Goal: Check status: Check status

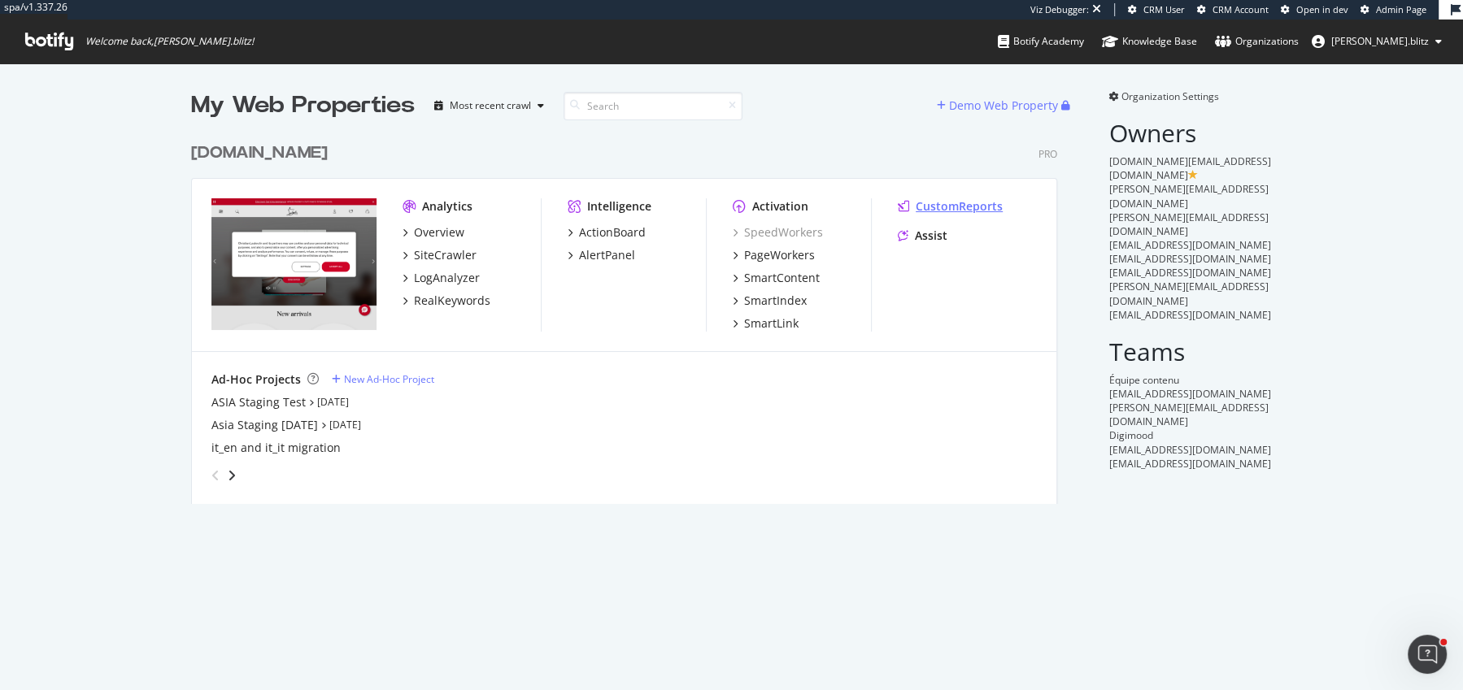
click at [938, 207] on div "CustomReports" at bounding box center [959, 206] width 87 height 16
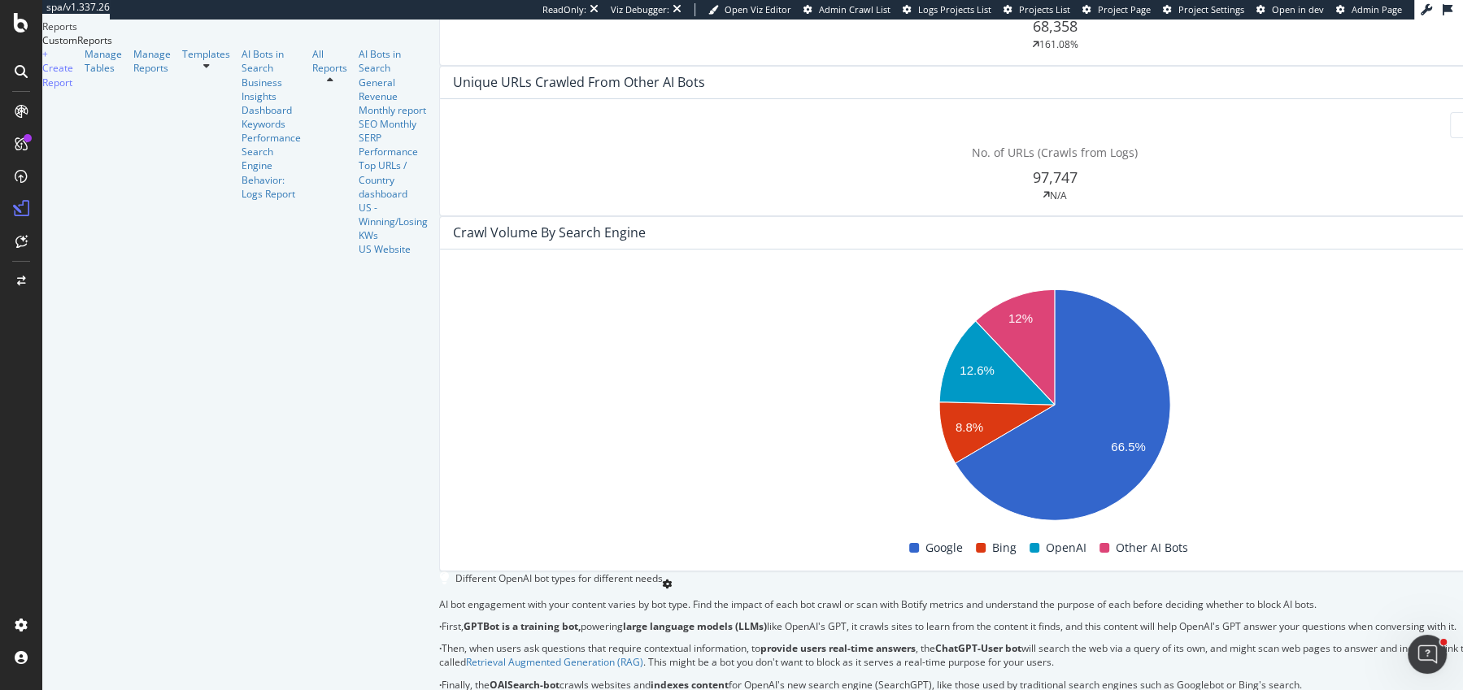
scroll to position [627, 0]
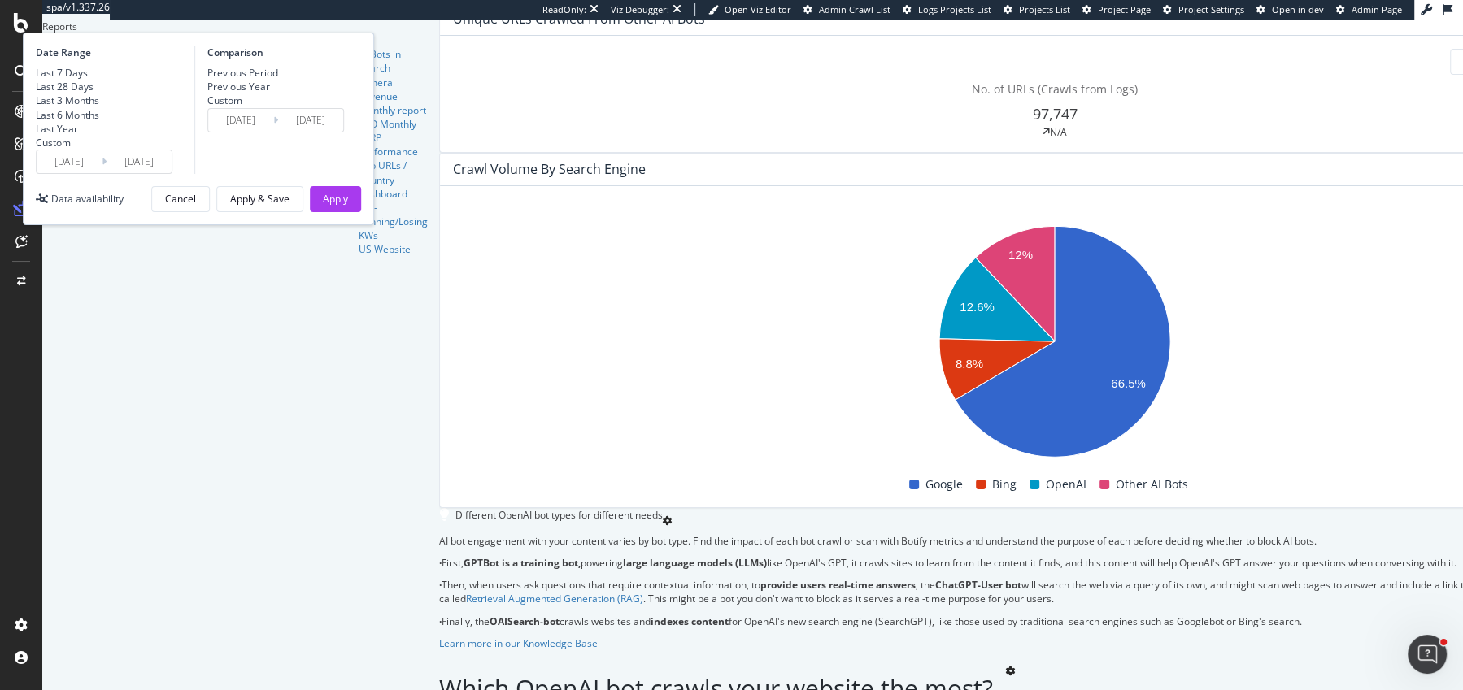
click at [102, 173] on input "[DATE]" at bounding box center [69, 161] width 65 height 23
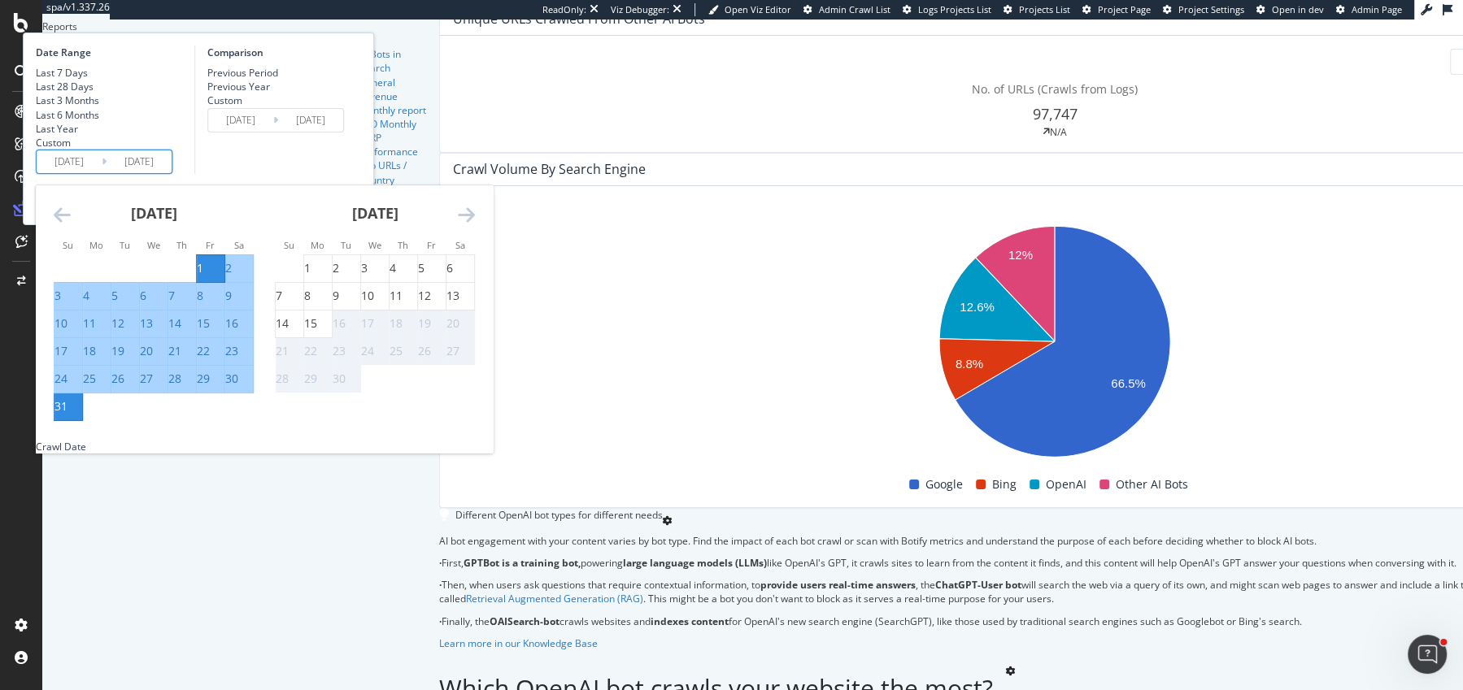
click at [203, 277] on div "1" at bounding box center [200, 268] width 7 height 16
click at [68, 415] on div "31" at bounding box center [60, 407] width 13 height 16
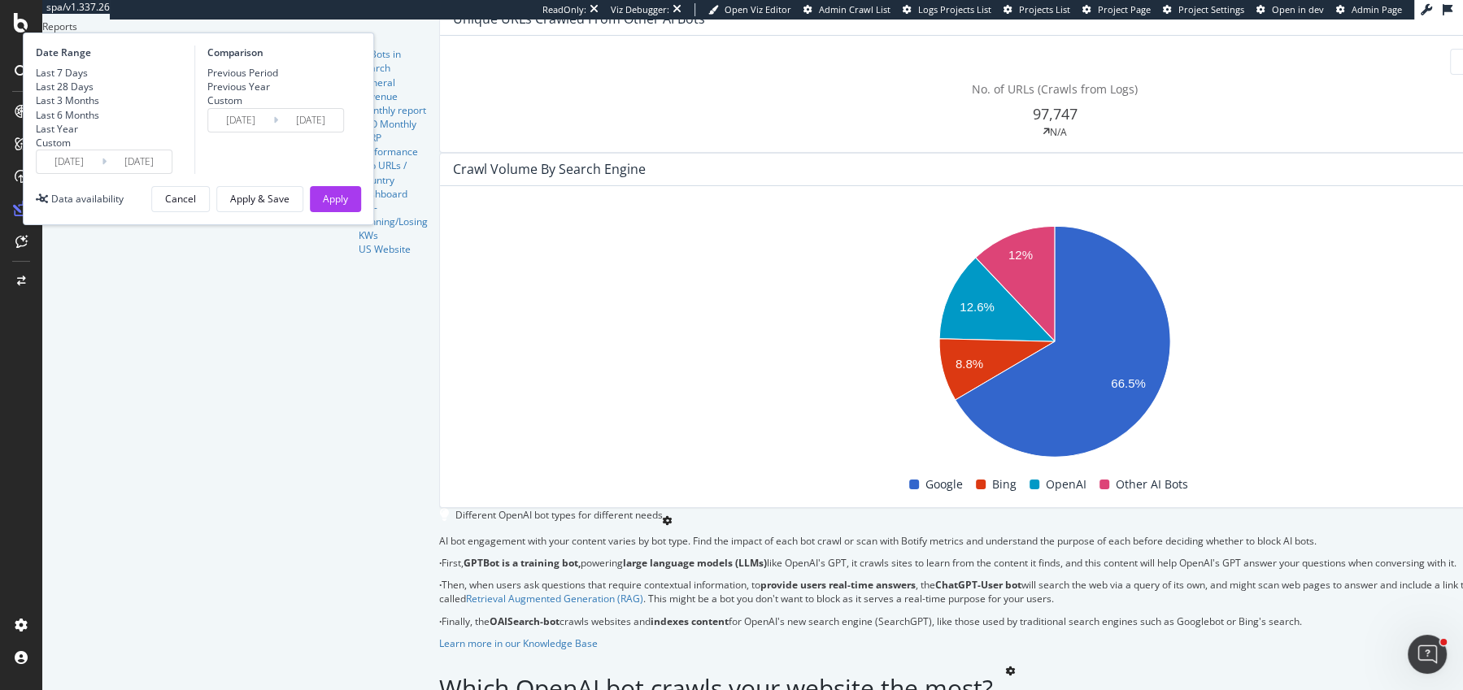
click at [270, 94] on div "Previous Year" at bounding box center [238, 87] width 63 height 14
type input "[DATE]"
click at [348, 206] on div "Apply" at bounding box center [335, 199] width 25 height 14
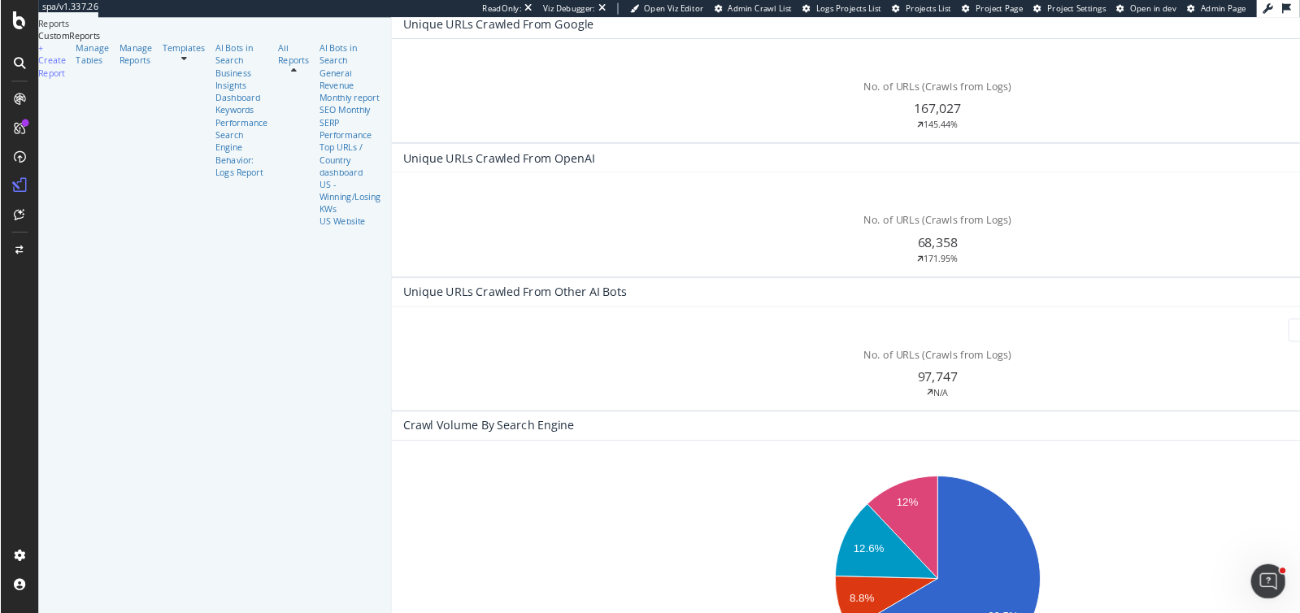
scroll to position [329, 0]
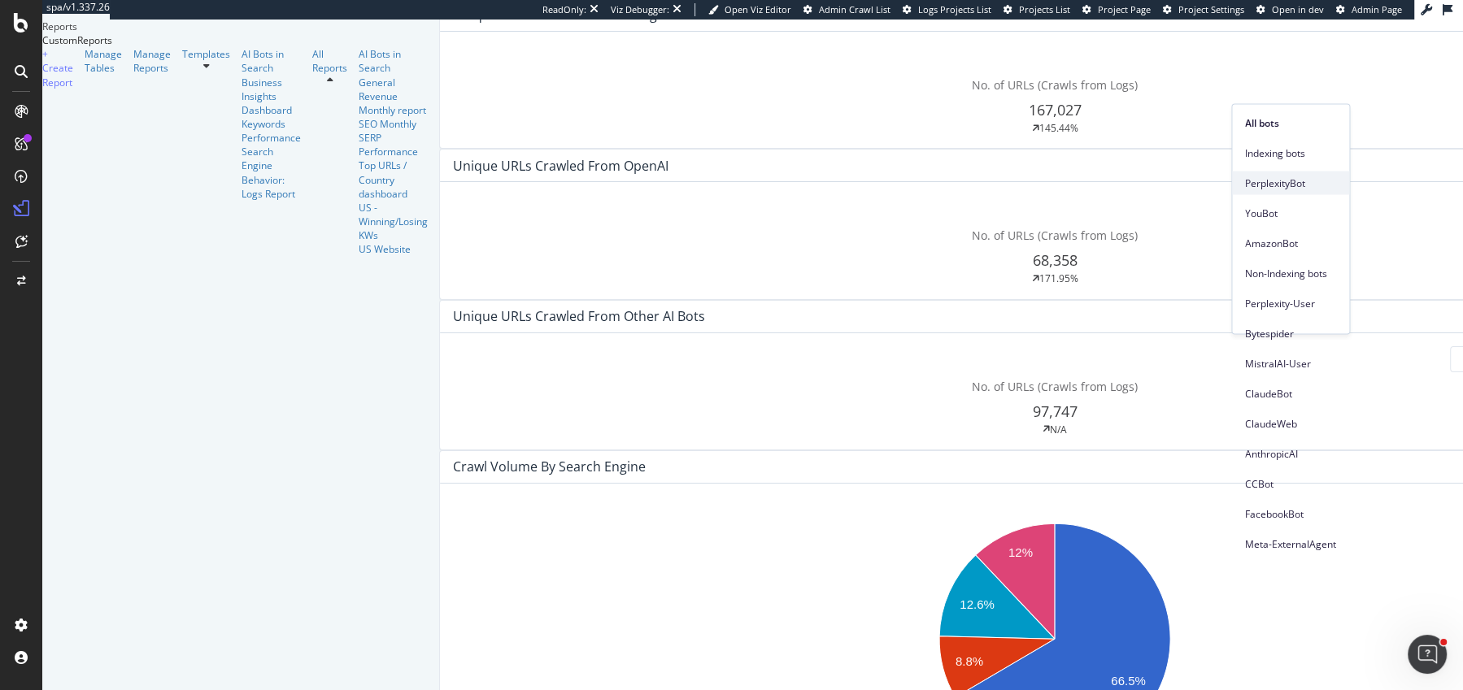
click at [1296, 176] on span "PerplexityBot" at bounding box center [1290, 183] width 91 height 15
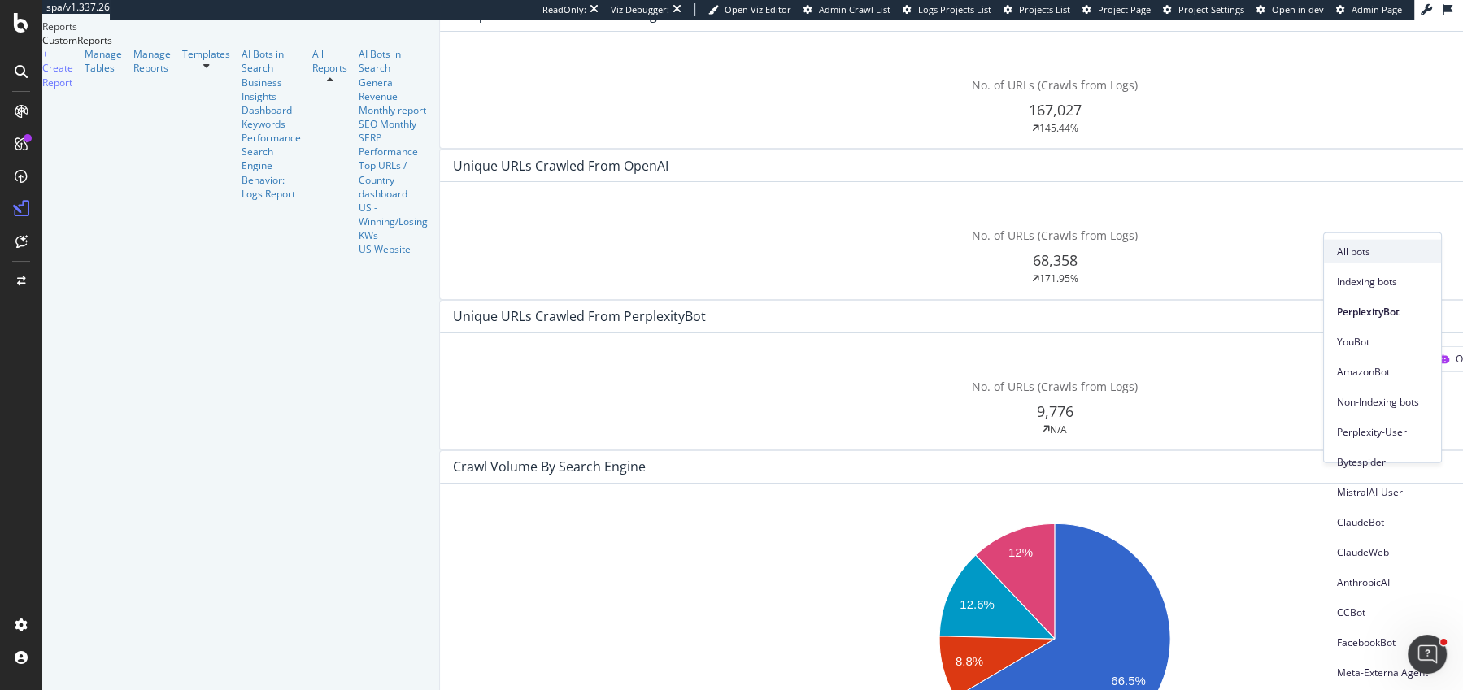
click at [1371, 253] on span "All bots" at bounding box center [1382, 251] width 91 height 15
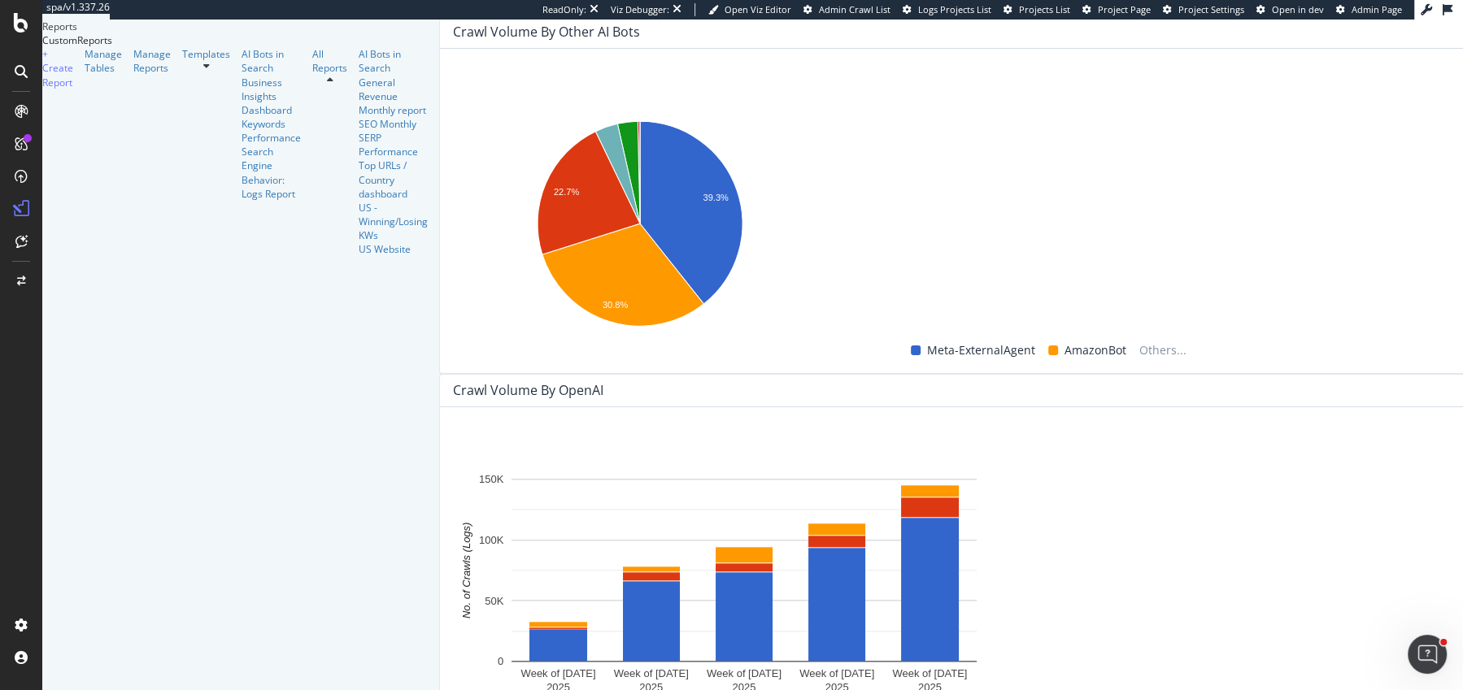
scroll to position [1324, 0]
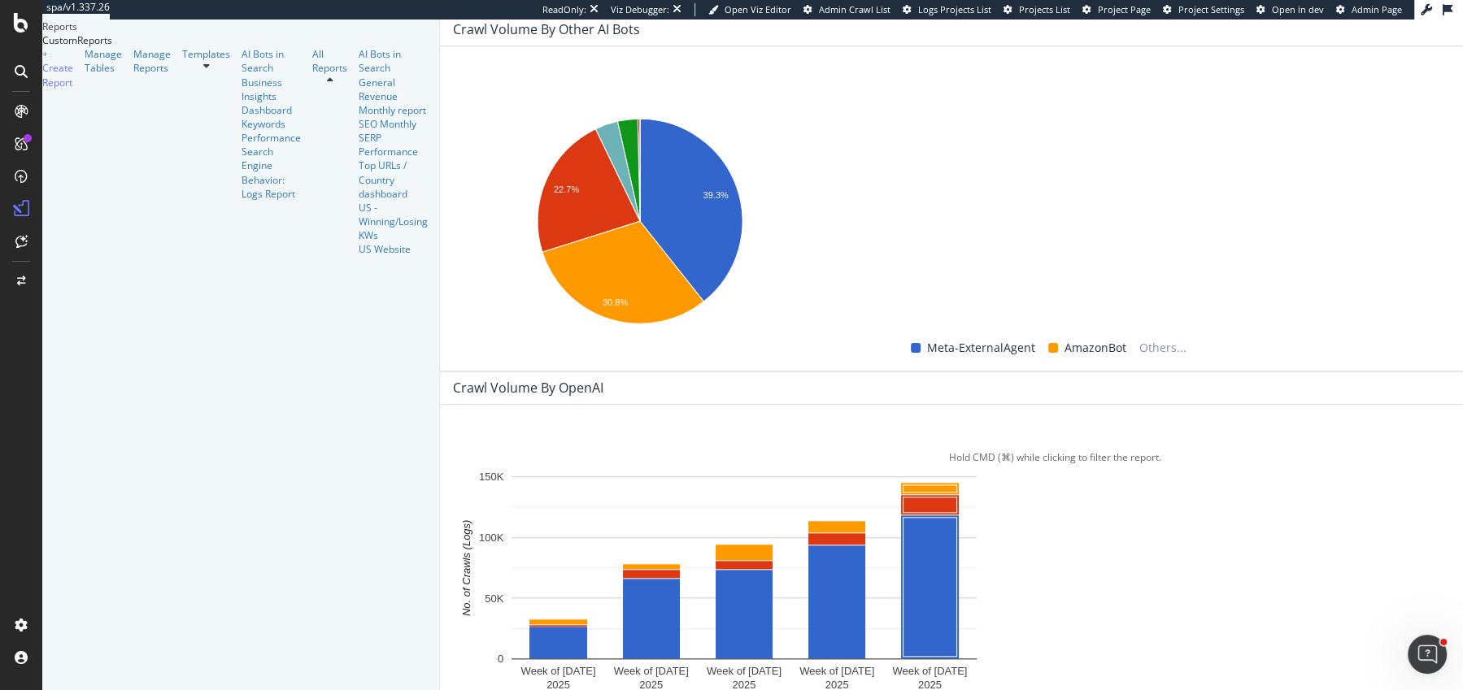
drag, startPoint x: 1222, startPoint y: 325, endPoint x: 1415, endPoint y: 325, distance: 193.6
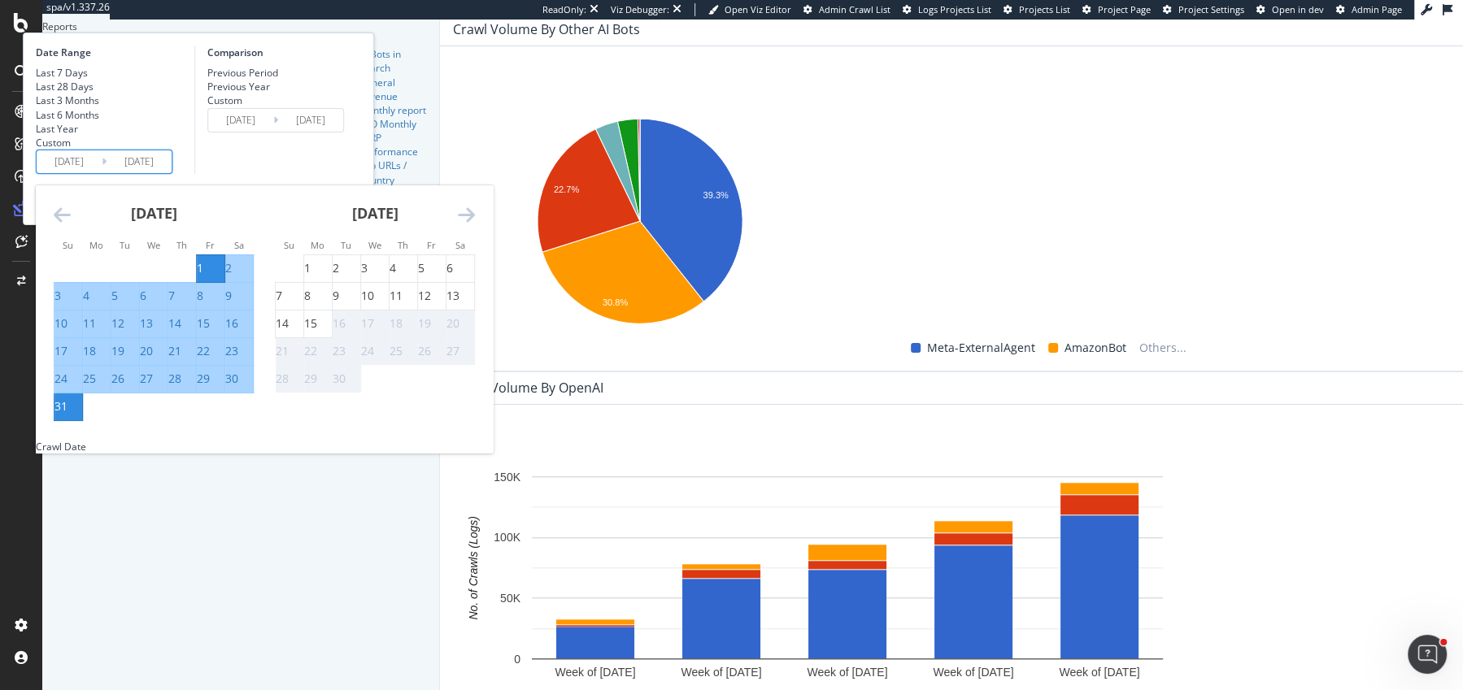
click at [102, 173] on input "[DATE]" at bounding box center [69, 161] width 65 height 23
click at [71, 224] on icon "Move backward to switch to the previous month." at bounding box center [62, 215] width 17 height 20
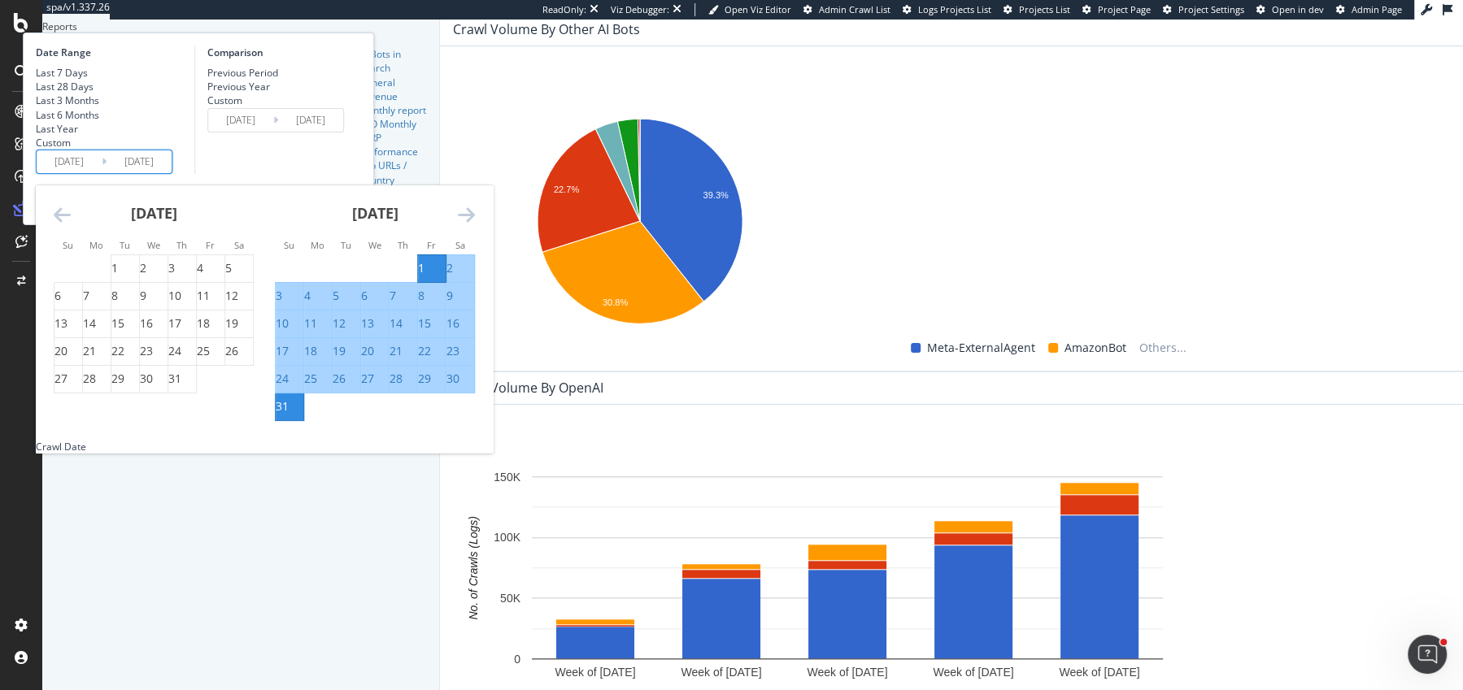
click at [71, 224] on icon "Move backward to switch to the previous month." at bounding box center [62, 215] width 17 height 20
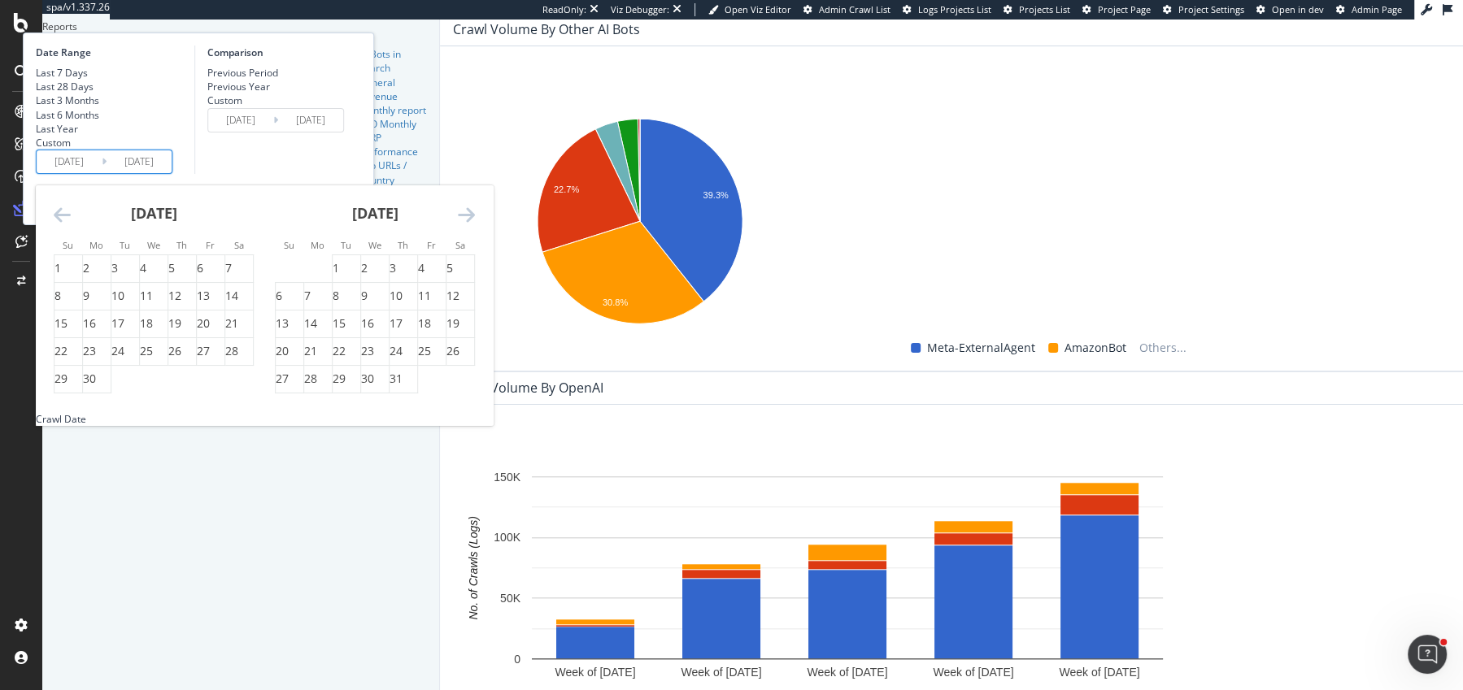
click at [71, 224] on icon "Move backward to switch to the previous month." at bounding box center [62, 215] width 17 height 20
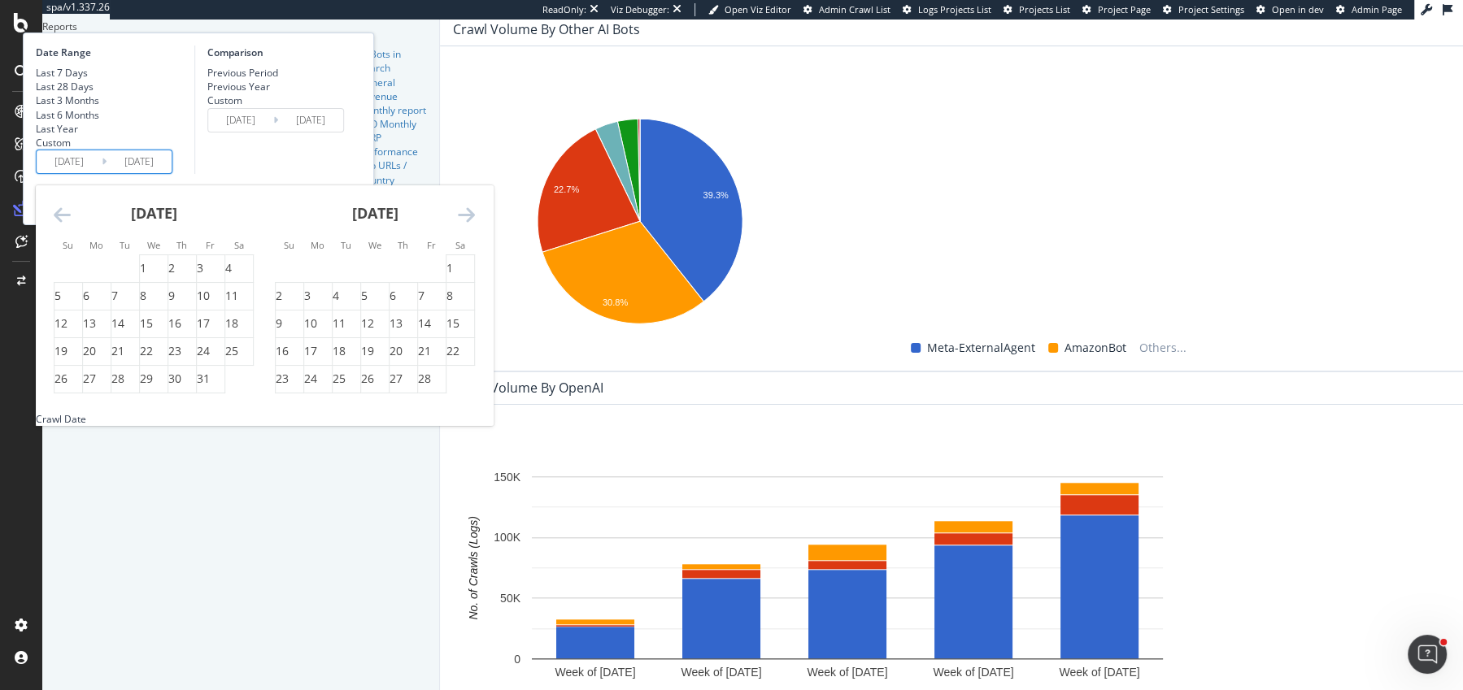
click at [71, 224] on icon "Move backward to switch to the previous month." at bounding box center [62, 215] width 17 height 20
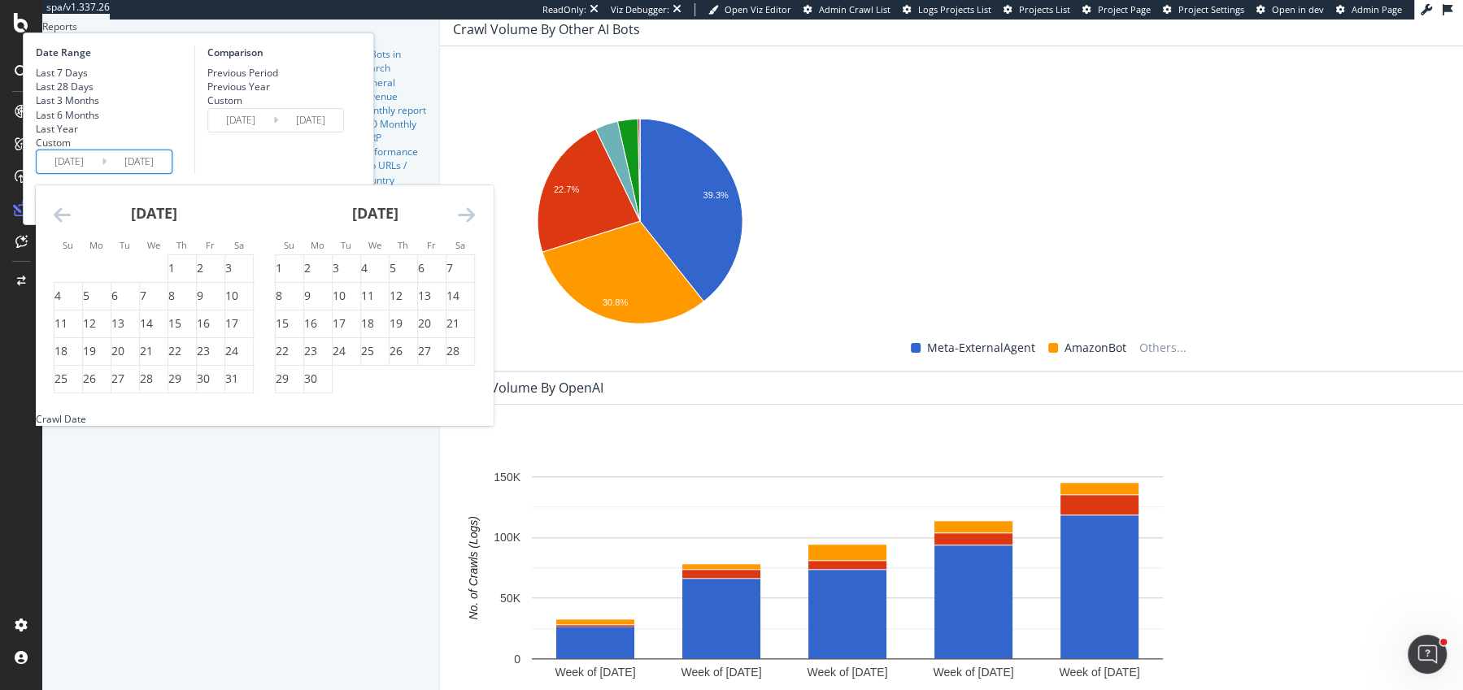
click at [71, 224] on icon "Move backward to switch to the previous month." at bounding box center [62, 215] width 17 height 20
click at [396, 277] on div "1" at bounding box center [393, 268] width 7 height 16
type input "[DATE]"
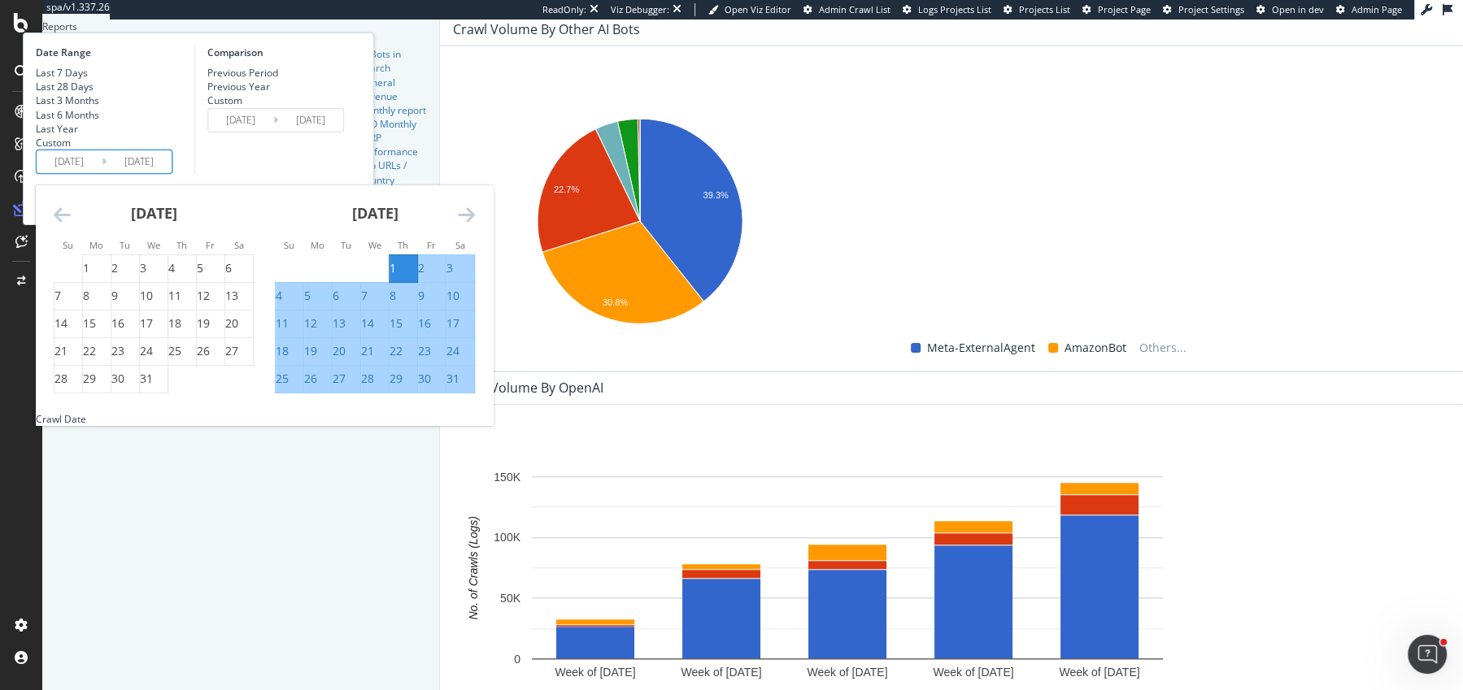
click at [349, 174] on div "Comparison Previous Period Previous Year Custom [DATE] Navigate forward to inte…" at bounding box center [271, 110] width 155 height 128
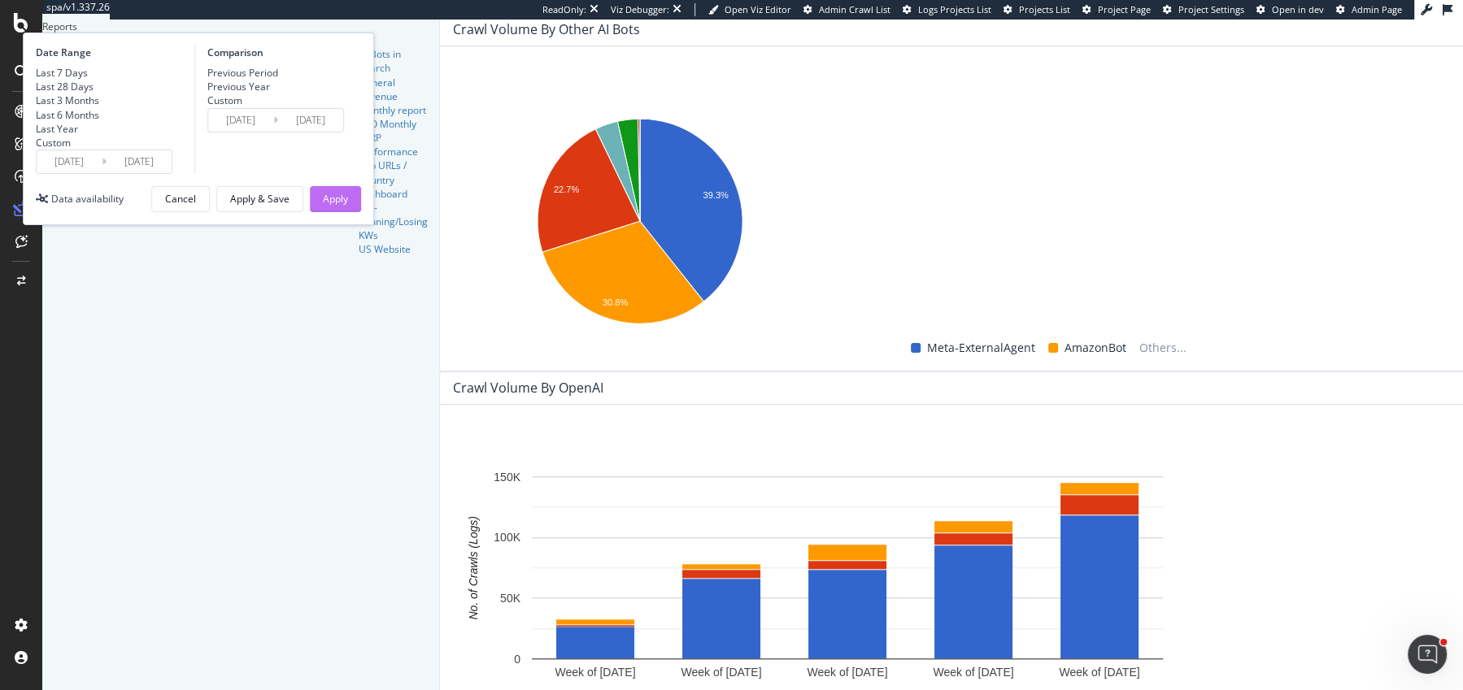
click at [361, 212] on button "Apply" at bounding box center [335, 199] width 51 height 26
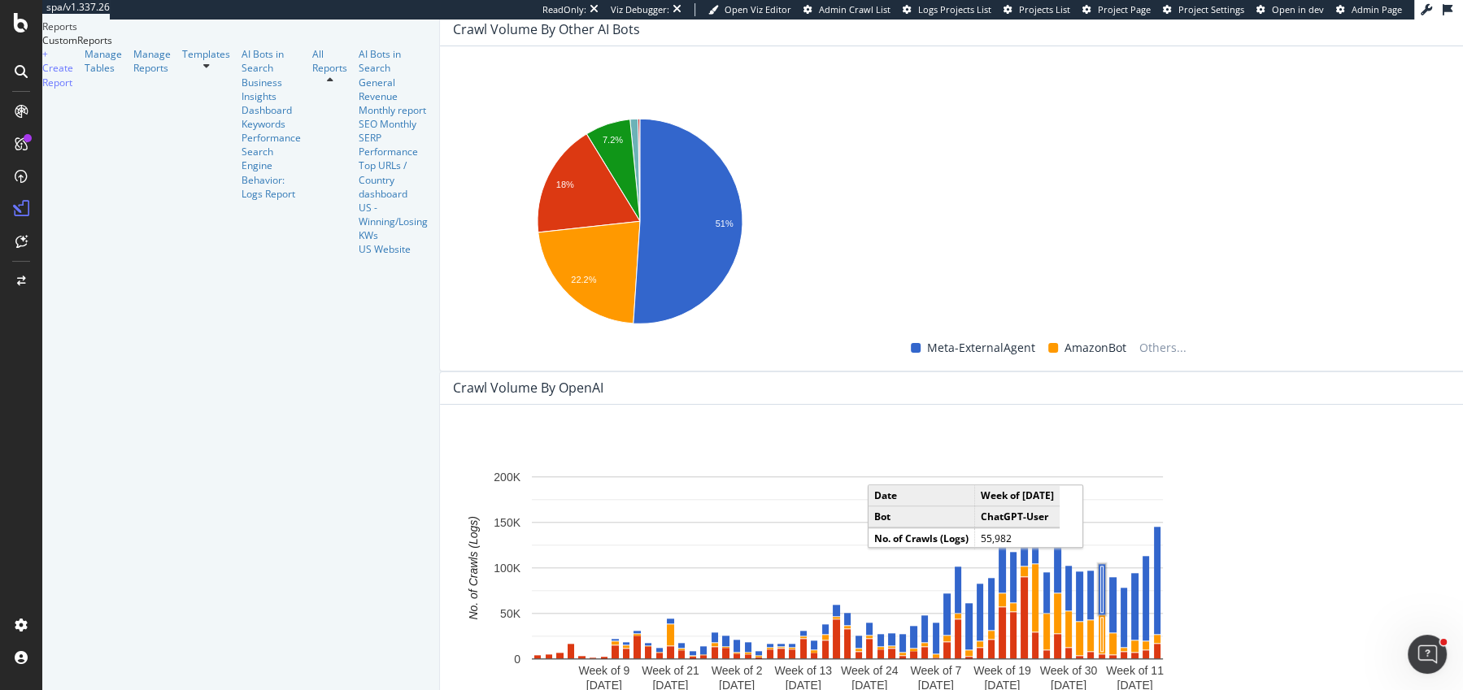
drag, startPoint x: 1432, startPoint y: 364, endPoint x: 1283, endPoint y: 365, distance: 149.7
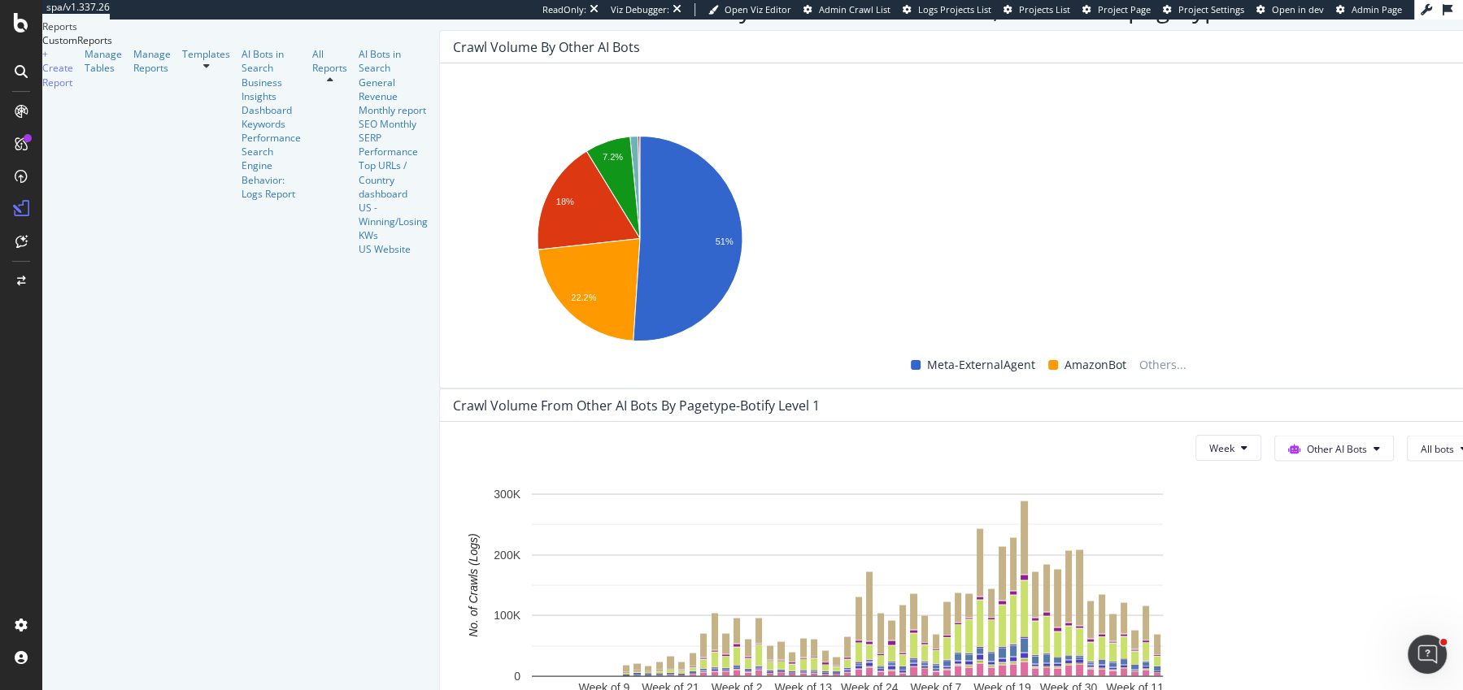
drag, startPoint x: 1227, startPoint y: 465, endPoint x: 1317, endPoint y: 465, distance: 89.5
drag, startPoint x: 1316, startPoint y: 464, endPoint x: 1262, endPoint y: 464, distance: 53.7
drag, startPoint x: 1326, startPoint y: 456, endPoint x: 1266, endPoint y: 456, distance: 60.2
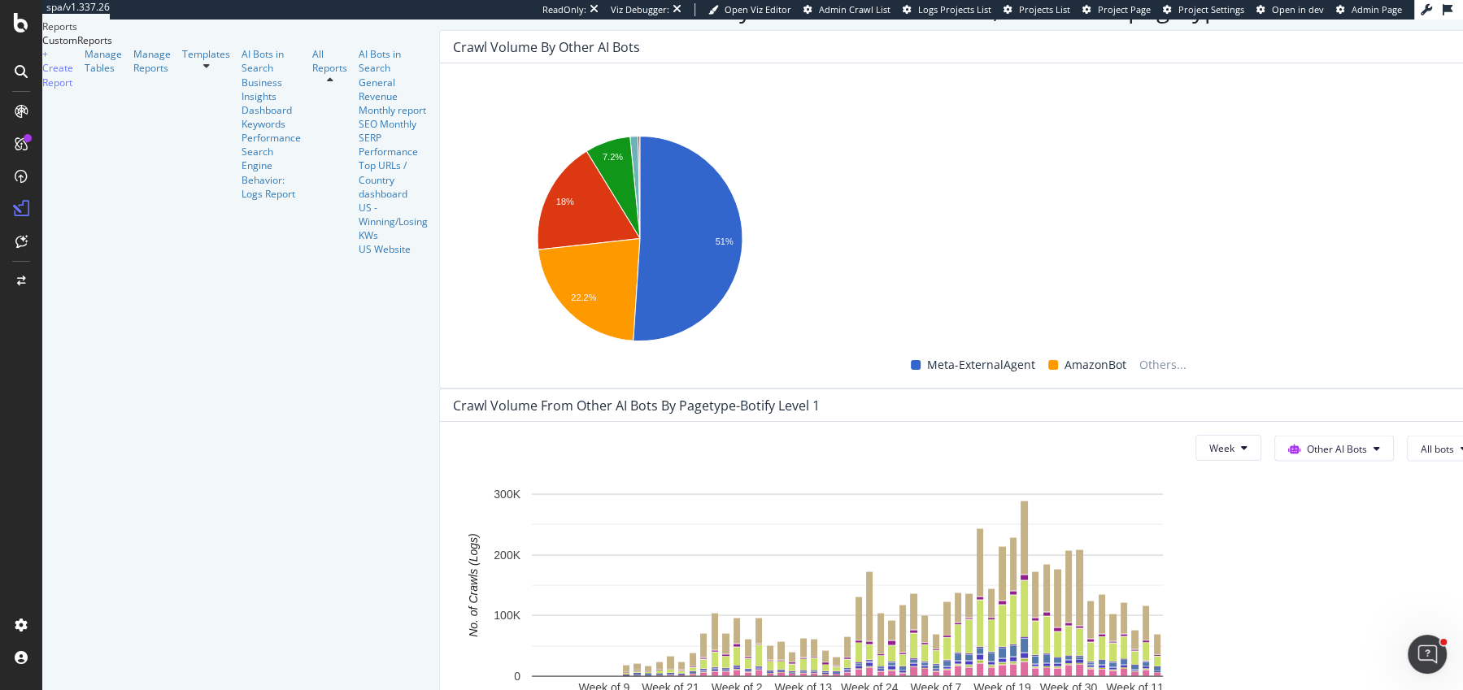
drag, startPoint x: 1223, startPoint y: 459, endPoint x: 1170, endPoint y: 460, distance: 52.9
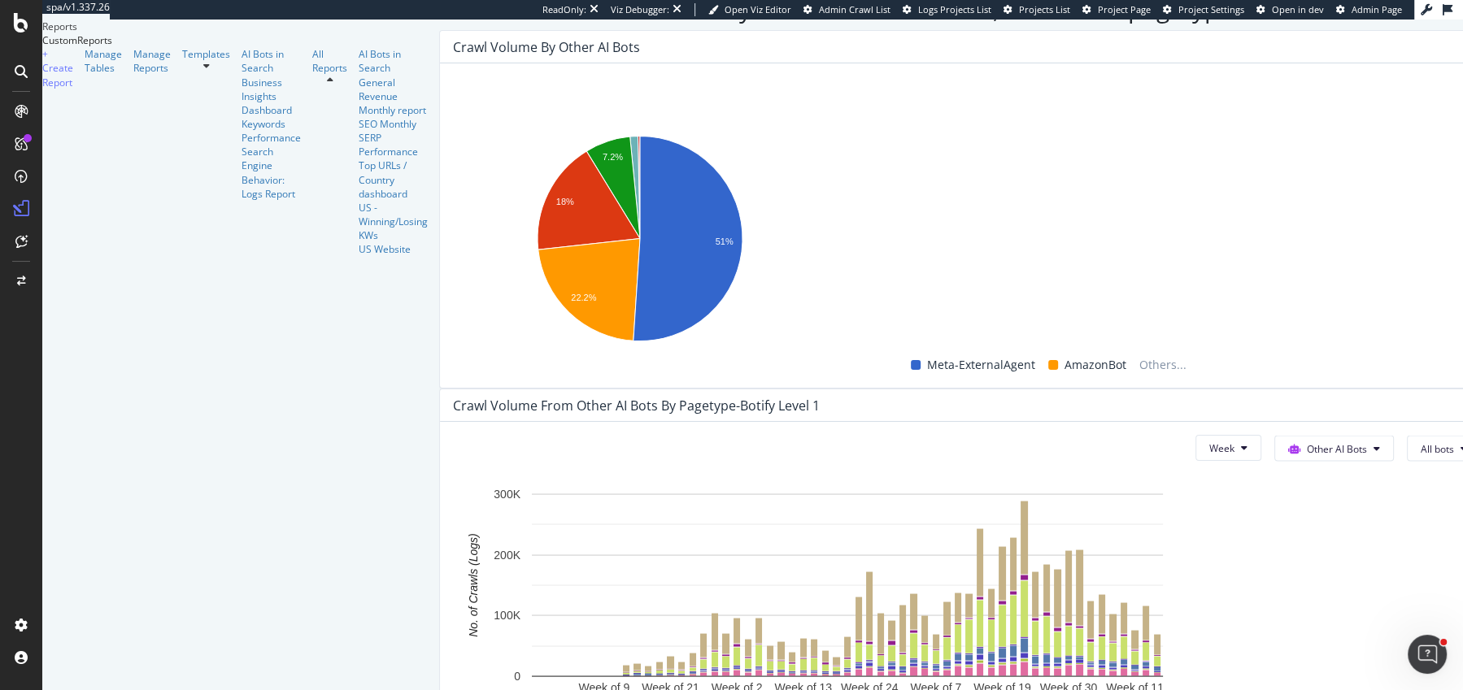
drag, startPoint x: 1117, startPoint y: 482, endPoint x: 1170, endPoint y: 475, distance: 53.4
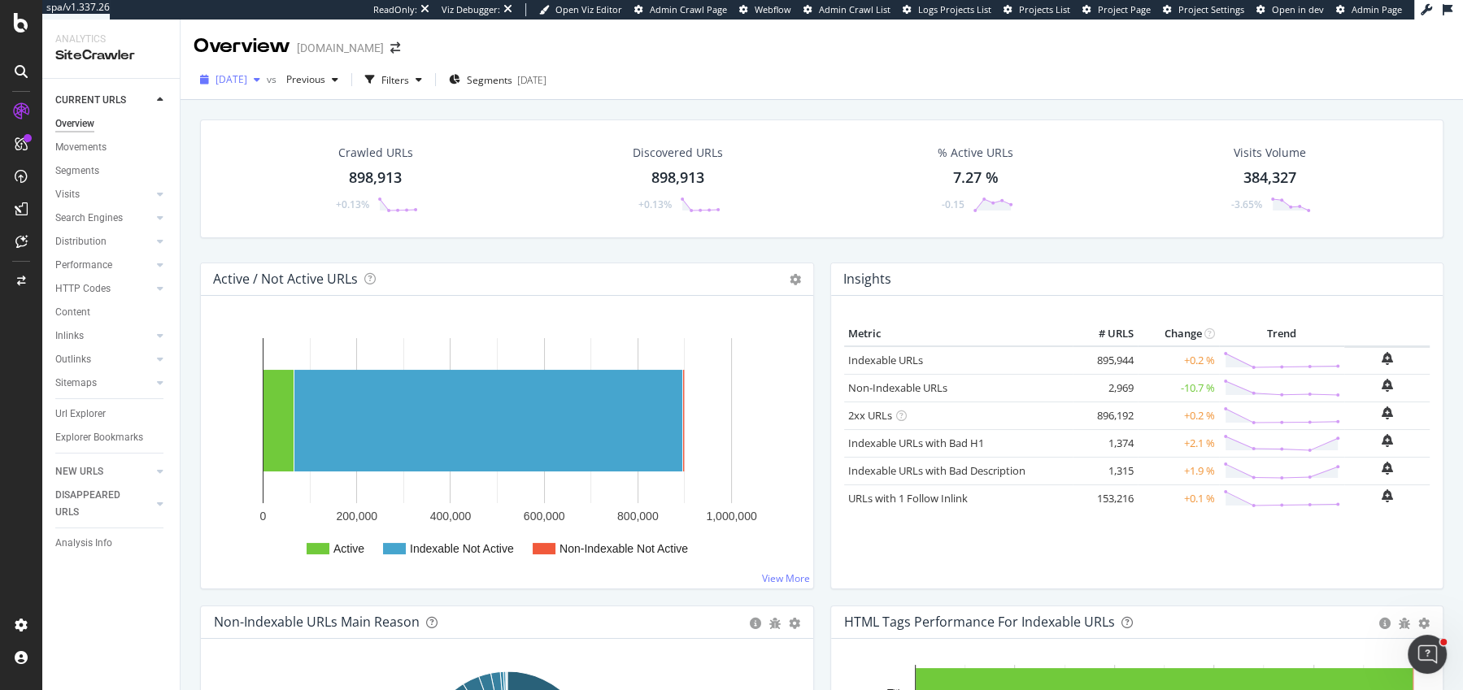
click at [237, 77] on span "[DATE]" at bounding box center [232, 79] width 32 height 14
